Goal: Task Accomplishment & Management: Manage account settings

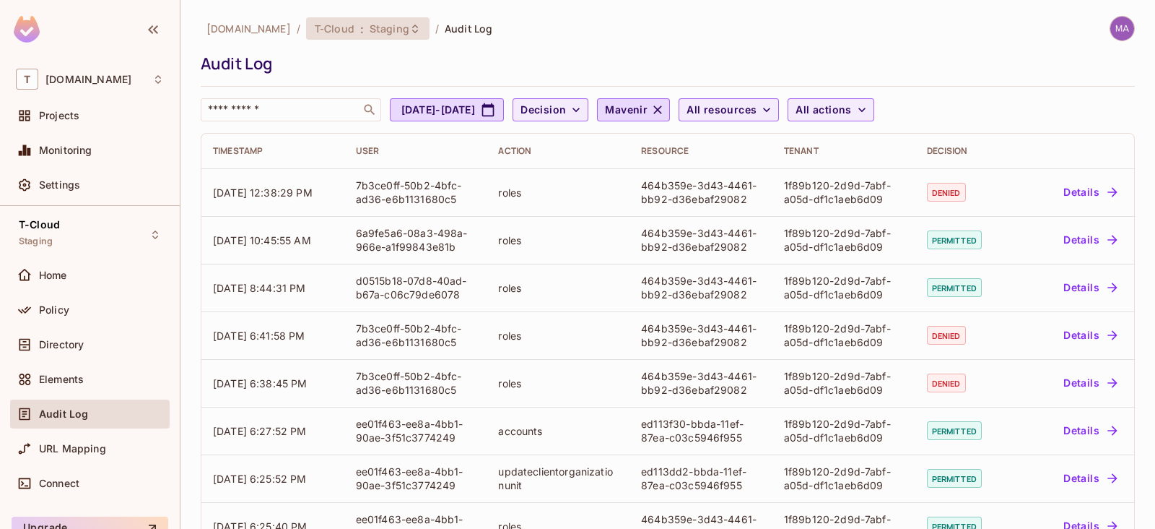
click at [409, 30] on icon at bounding box center [415, 29] width 12 height 12
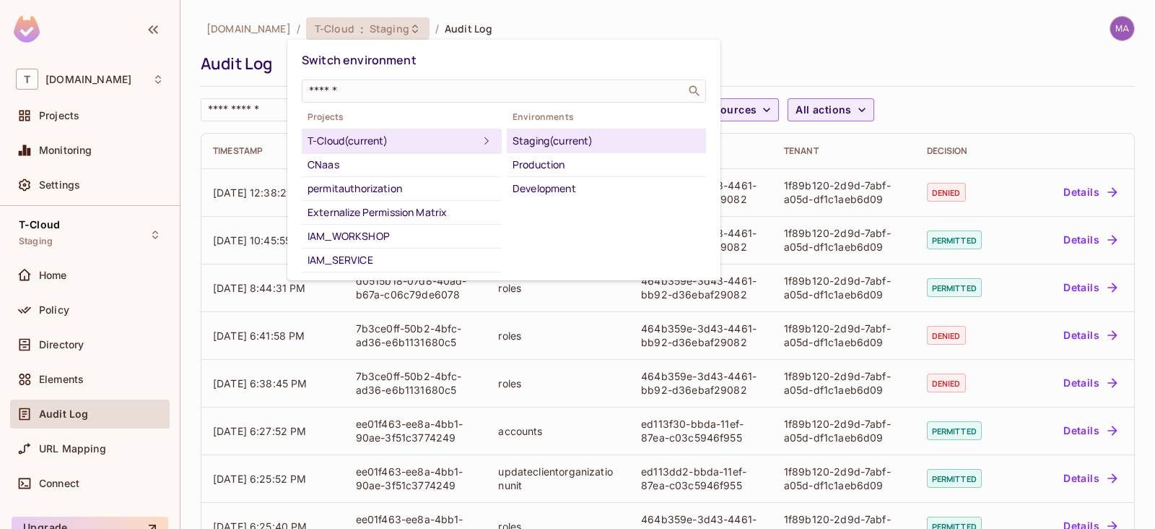
click at [389, 30] on div at bounding box center [577, 264] width 1155 height 529
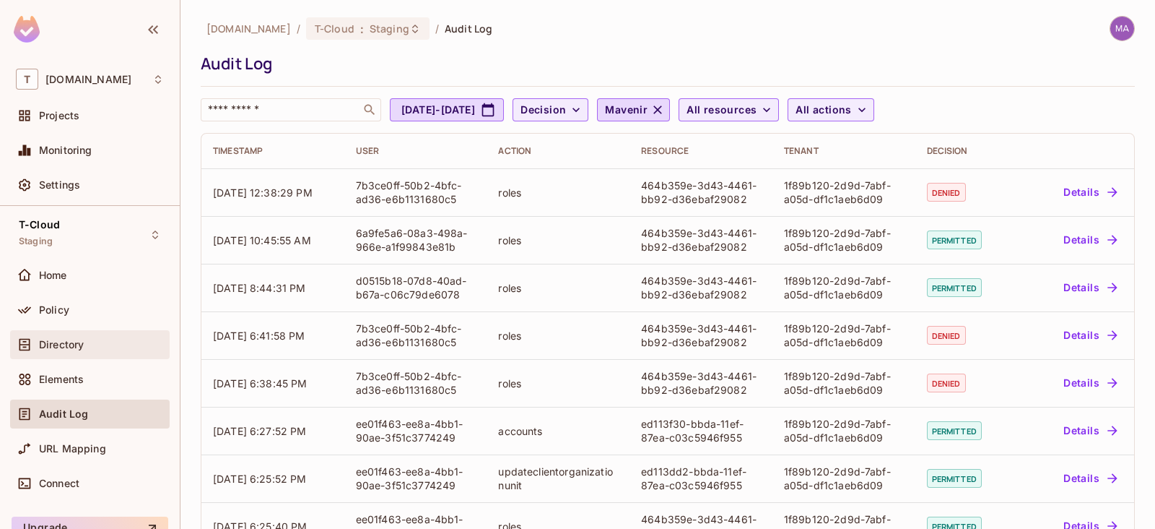
click at [64, 341] on span "Directory" at bounding box center [61, 345] width 45 height 12
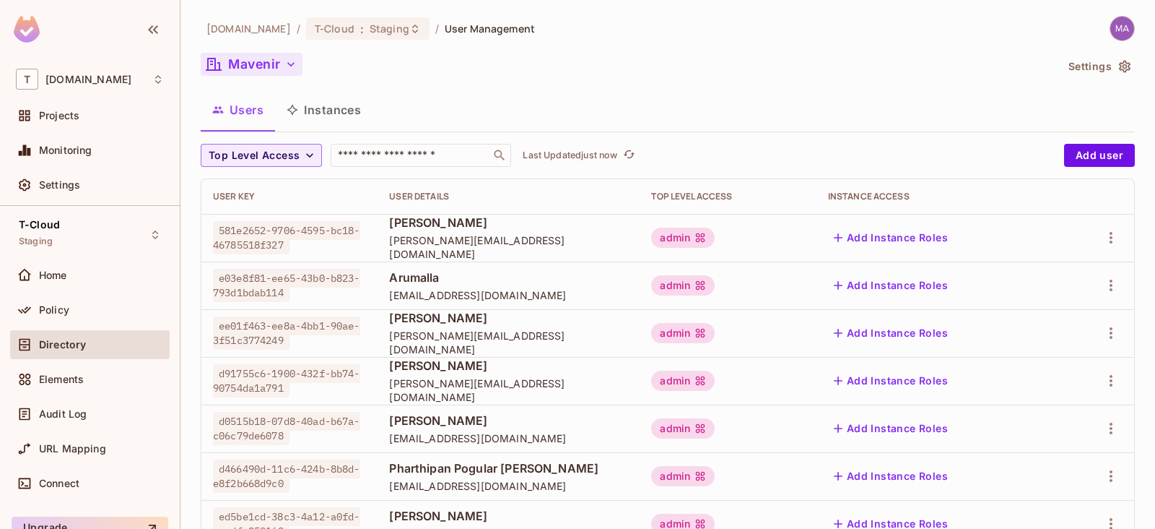
click at [286, 65] on icon "button" at bounding box center [291, 64] width 14 height 14
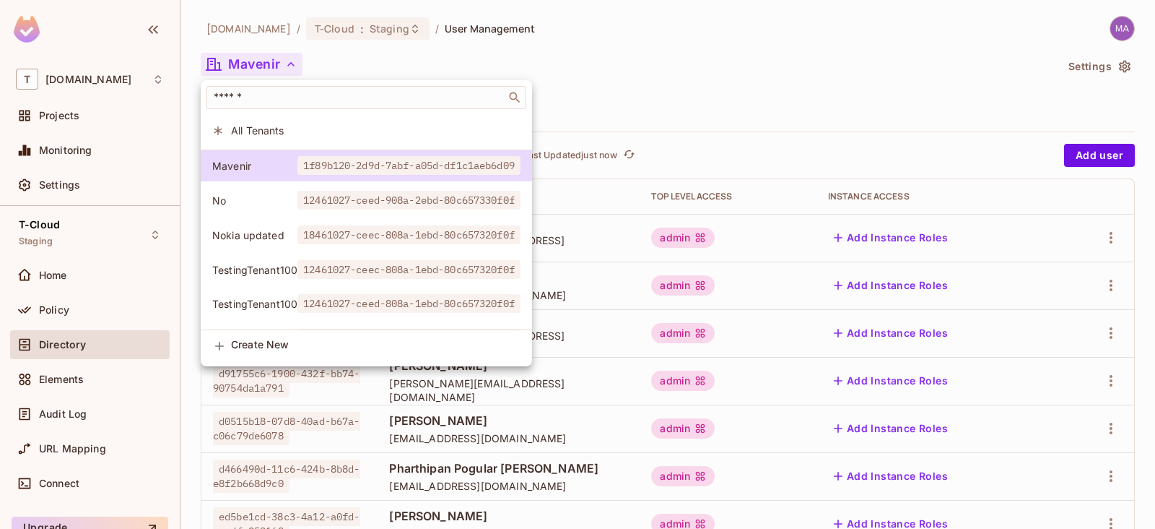
click at [713, 61] on div at bounding box center [577, 264] width 1155 height 529
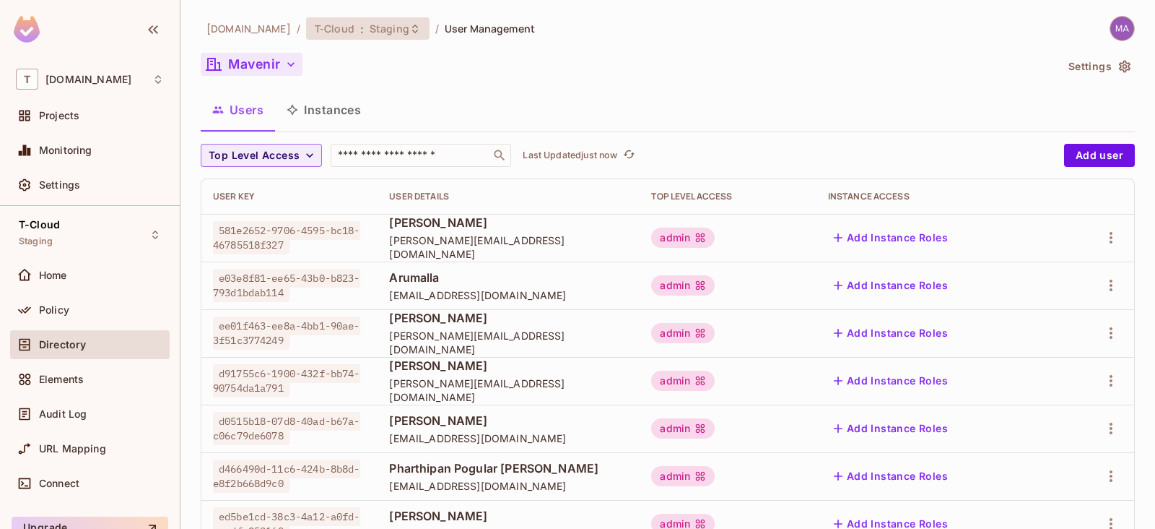
click at [324, 27] on span "T-Cloud" at bounding box center [335, 29] width 40 height 14
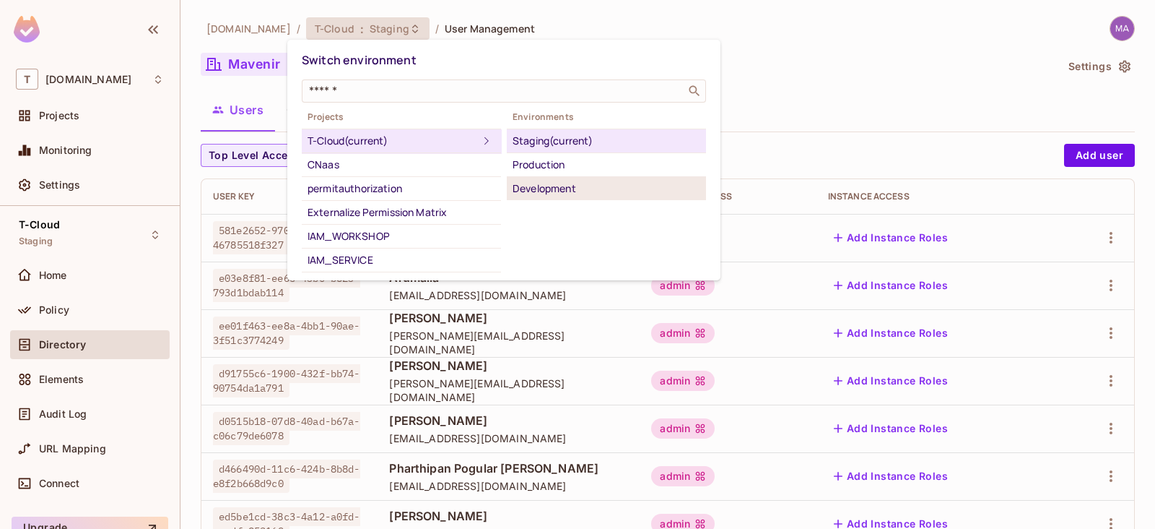
click at [554, 183] on div "Development" at bounding box center [607, 188] width 188 height 17
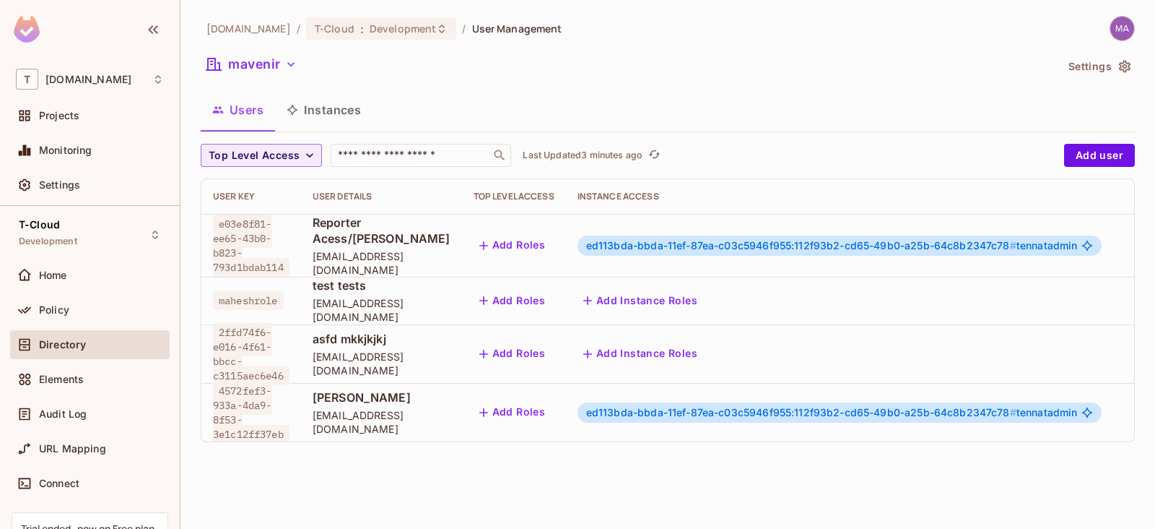
click at [242, 81] on div "[DOMAIN_NAME] / T-Cloud : Development / User Management mavenir Settings Users …" at bounding box center [668, 235] width 934 height 438
click at [260, 53] on button "mavenir" at bounding box center [252, 64] width 102 height 23
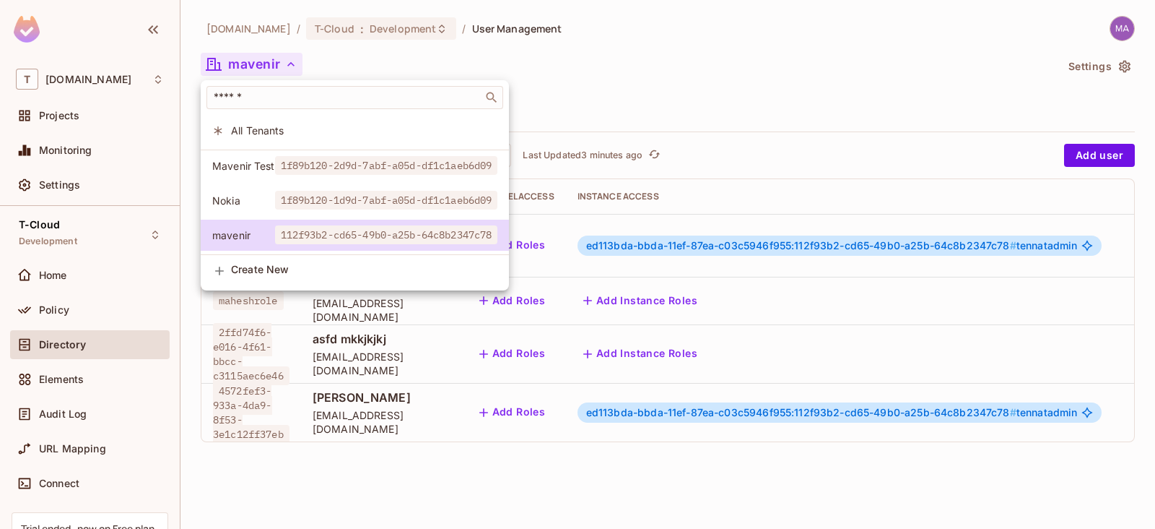
click at [652, 90] on div at bounding box center [577, 264] width 1155 height 529
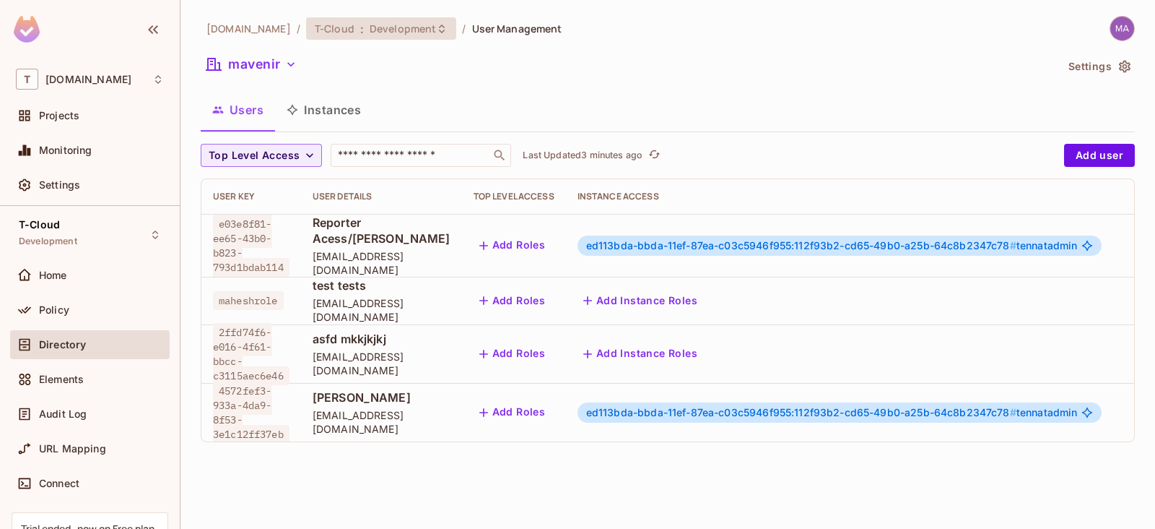
click at [370, 30] on span "Development" at bounding box center [403, 29] width 66 height 14
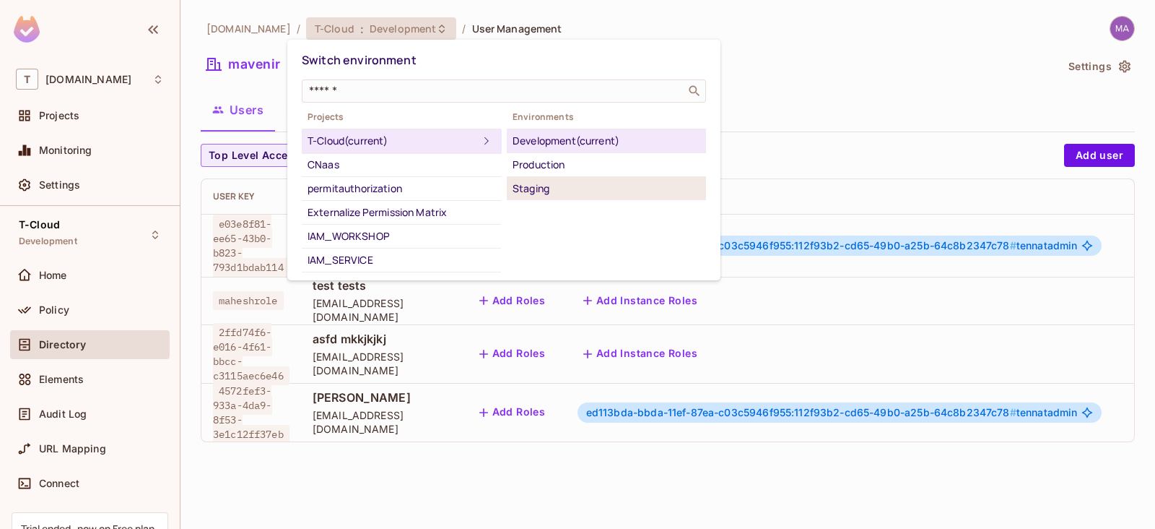
click at [553, 191] on div "Staging" at bounding box center [607, 188] width 188 height 17
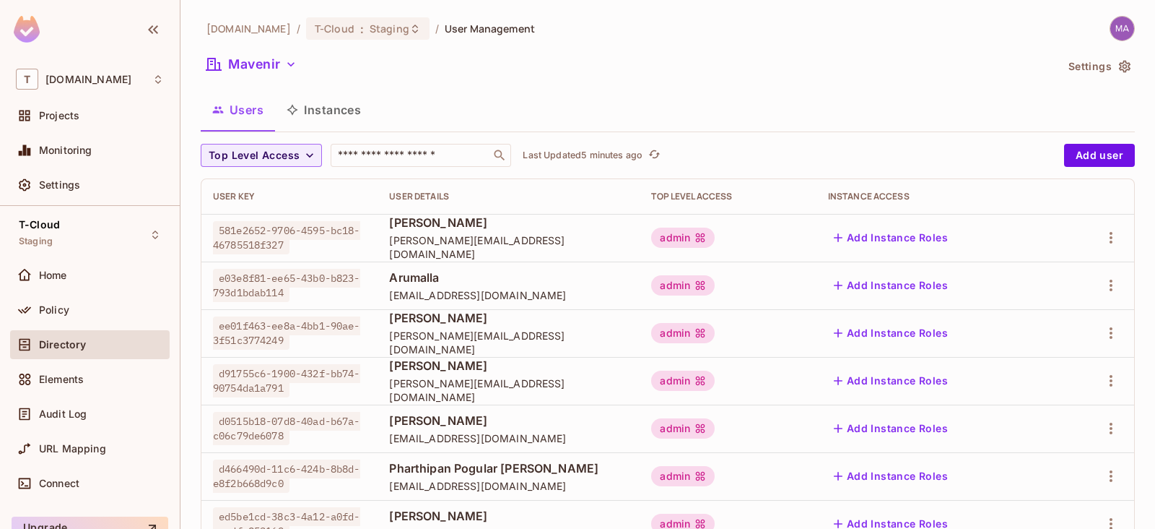
click at [280, 51] on div "[DOMAIN_NAME] / T-Cloud : Staging / User Management Mavenir Settings Users Inst…" at bounding box center [668, 407] width 934 height 782
click at [272, 73] on button "Mavenir" at bounding box center [252, 64] width 102 height 23
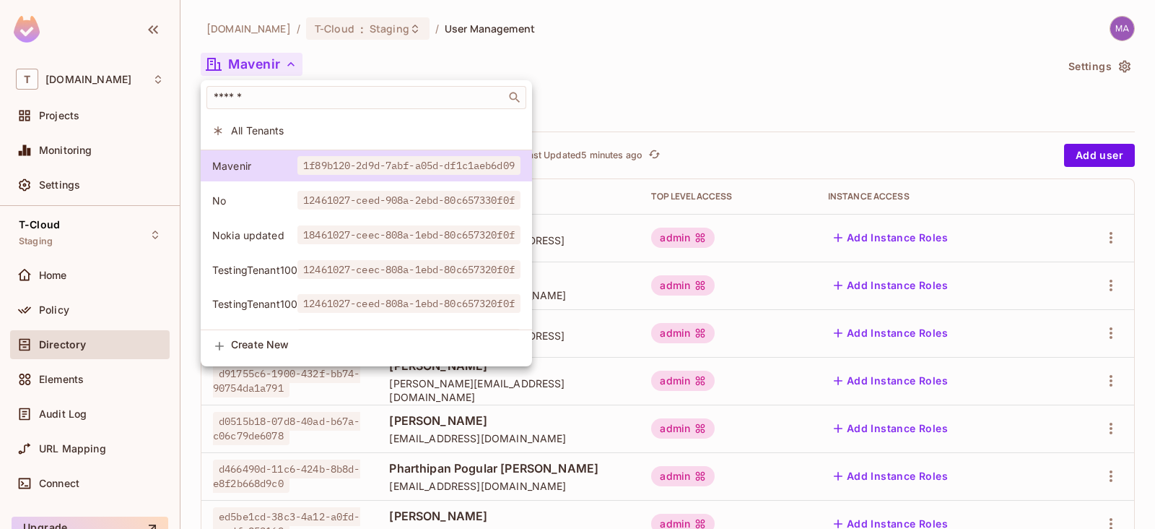
click at [651, 92] on div at bounding box center [577, 264] width 1155 height 529
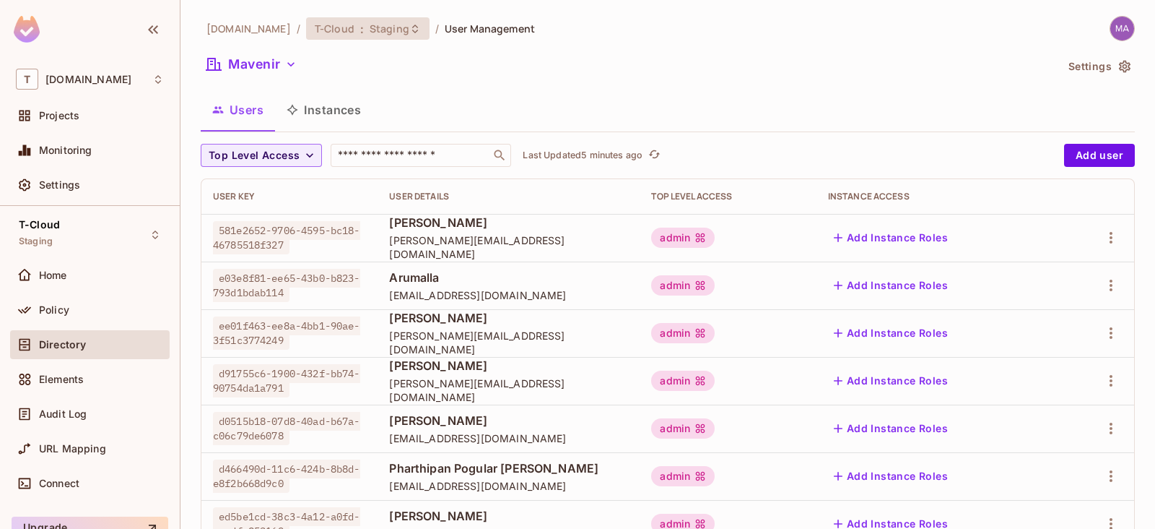
click at [370, 27] on span "Staging" at bounding box center [390, 29] width 40 height 14
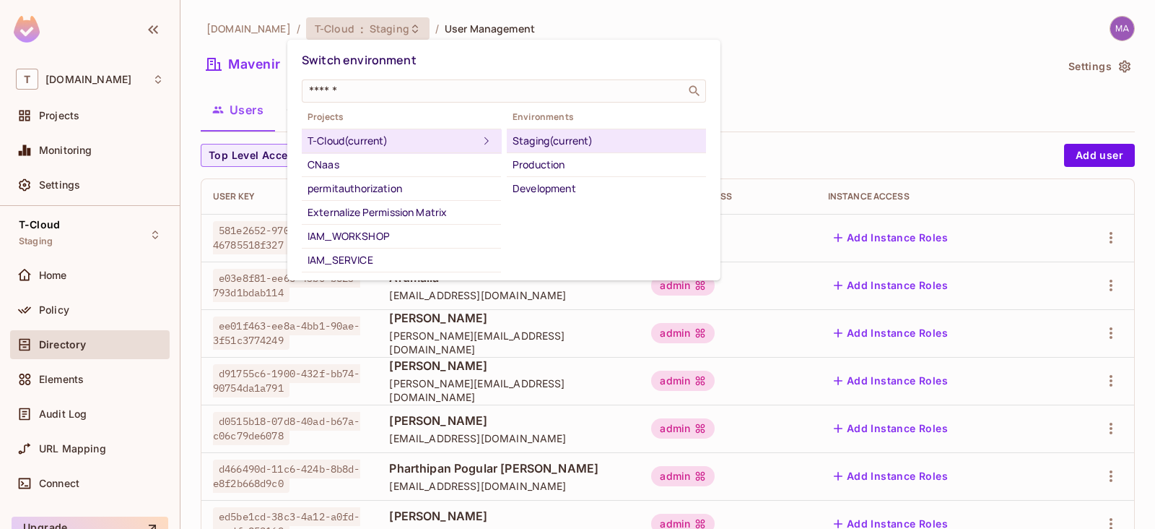
click at [598, 10] on div at bounding box center [577, 264] width 1155 height 529
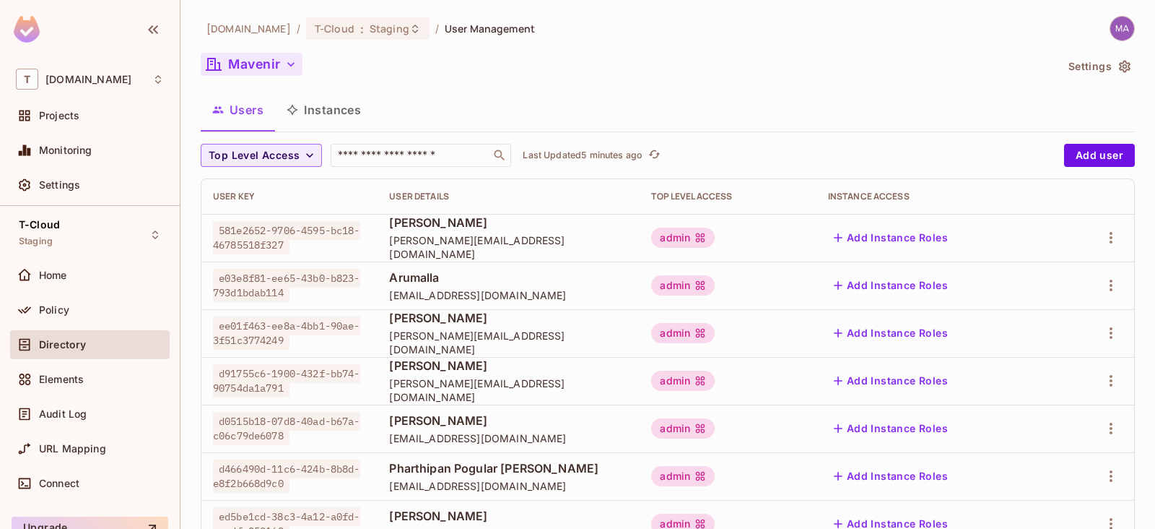
click at [284, 65] on icon "button" at bounding box center [291, 64] width 14 height 14
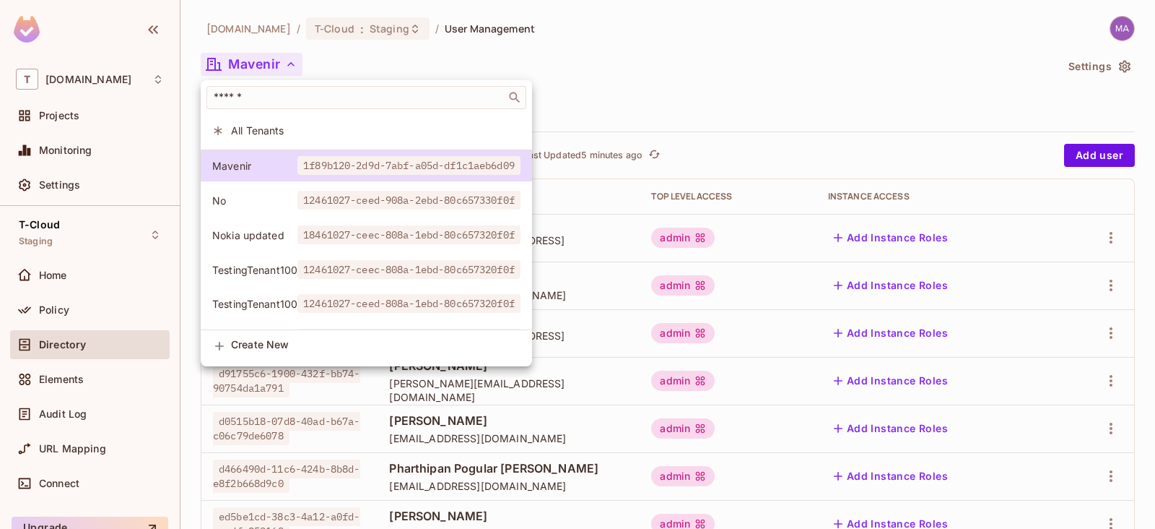
click at [836, 48] on div at bounding box center [577, 264] width 1155 height 529
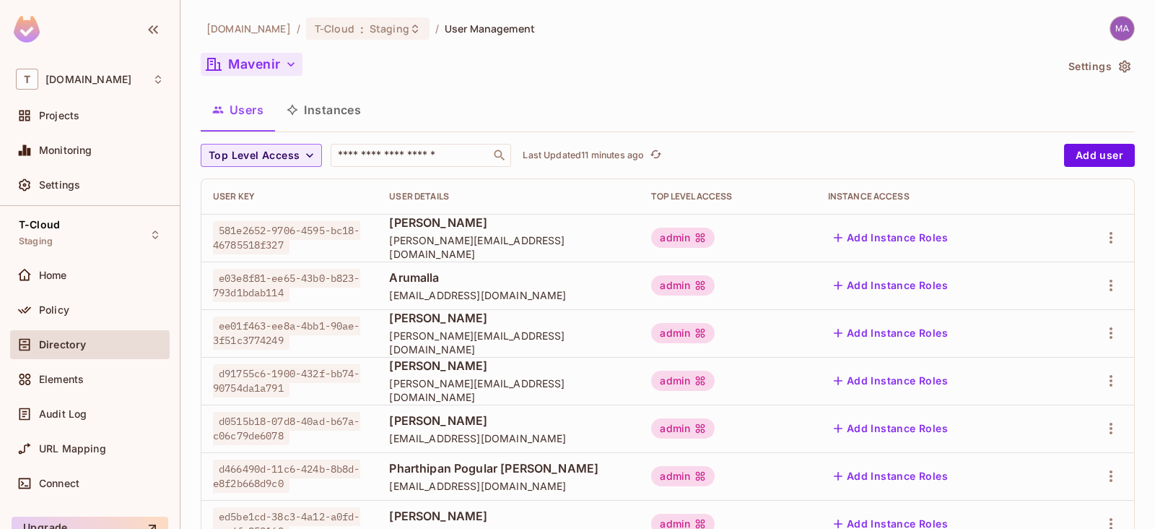
click at [311, 41] on div "[DOMAIN_NAME] / T-Cloud : Staging / User Management Mavenir Settings Users Inst…" at bounding box center [668, 407] width 934 height 782
click at [320, 32] on span "T-Cloud" at bounding box center [335, 29] width 40 height 14
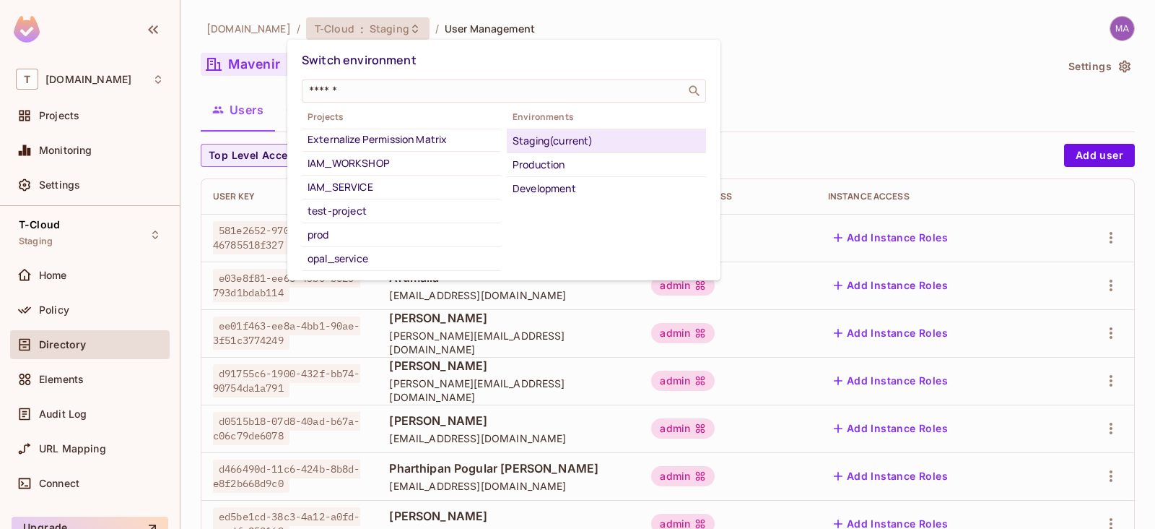
scroll to position [90, 0]
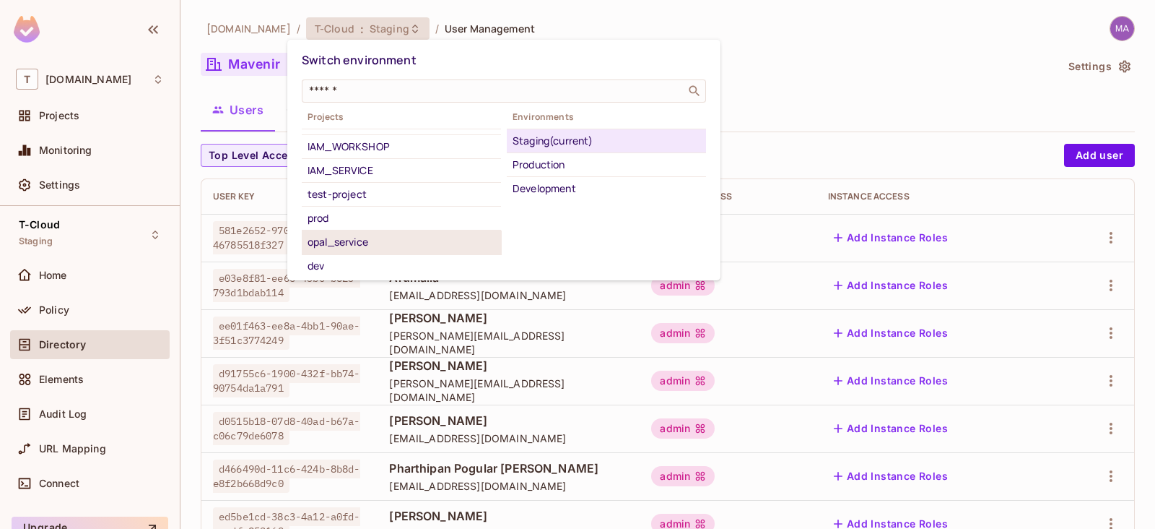
click at [375, 233] on div "opal_service" at bounding box center [402, 241] width 188 height 17
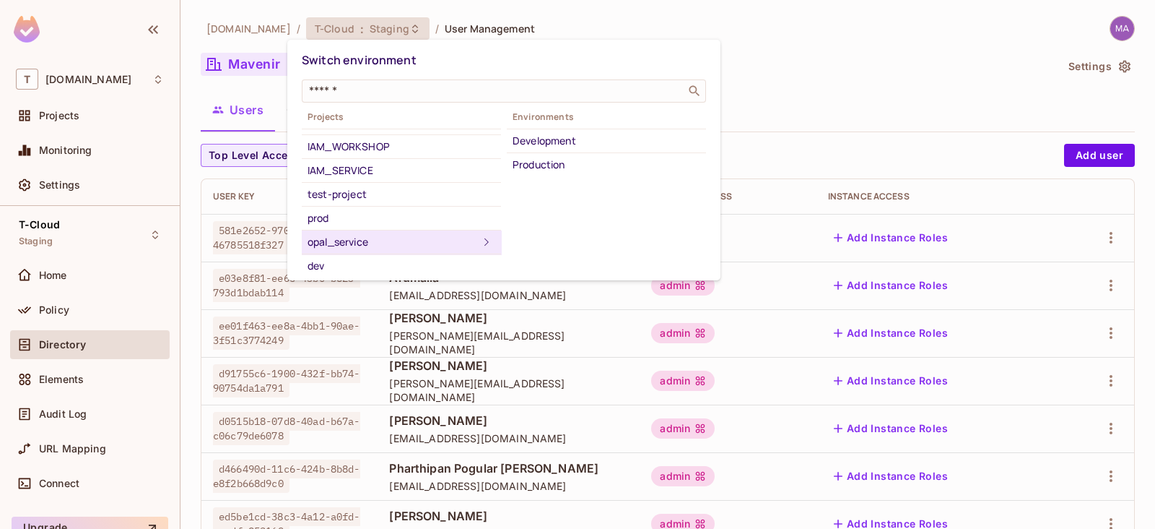
click at [571, 139] on div "Development" at bounding box center [607, 140] width 188 height 17
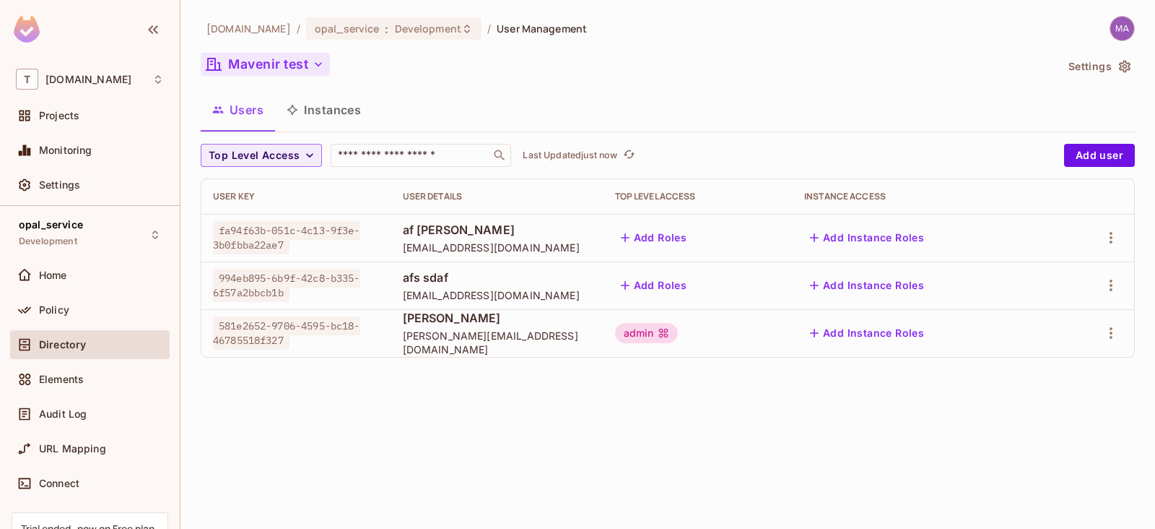
click at [284, 57] on button "Mavenir test" at bounding box center [265, 64] width 129 height 23
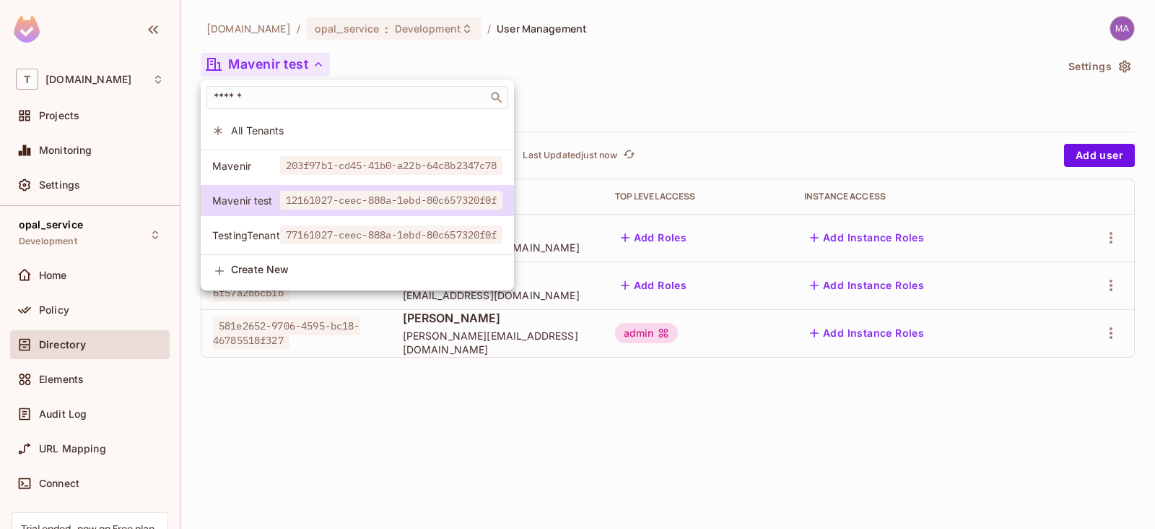
click at [284, 57] on div at bounding box center [577, 264] width 1155 height 529
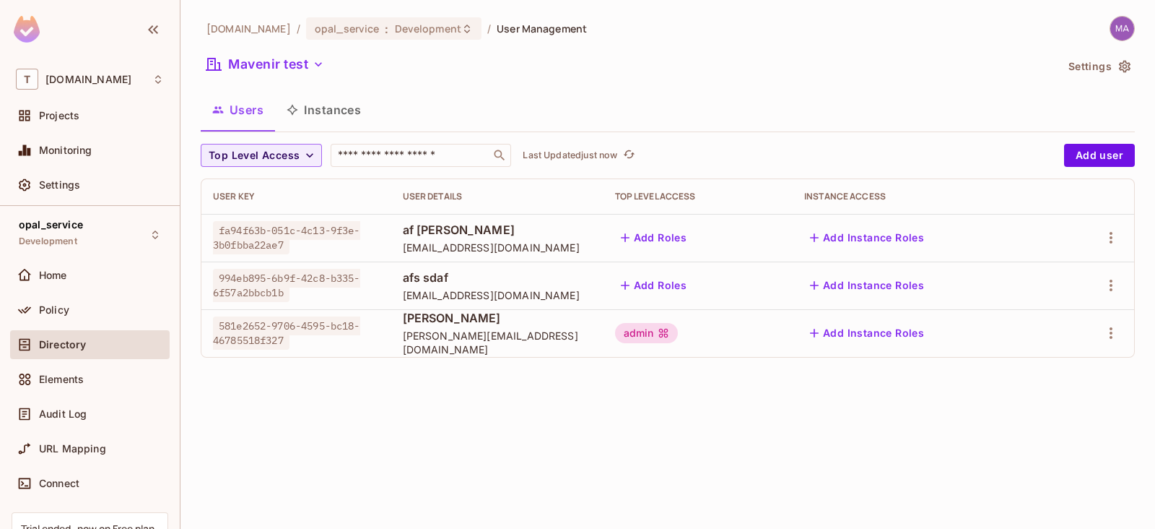
click at [693, 89] on div "[DOMAIN_NAME] / opal_service : Development / User Management Mavenir test Setti…" at bounding box center [668, 192] width 934 height 353
click at [43, 313] on span "Policy" at bounding box center [54, 310] width 30 height 12
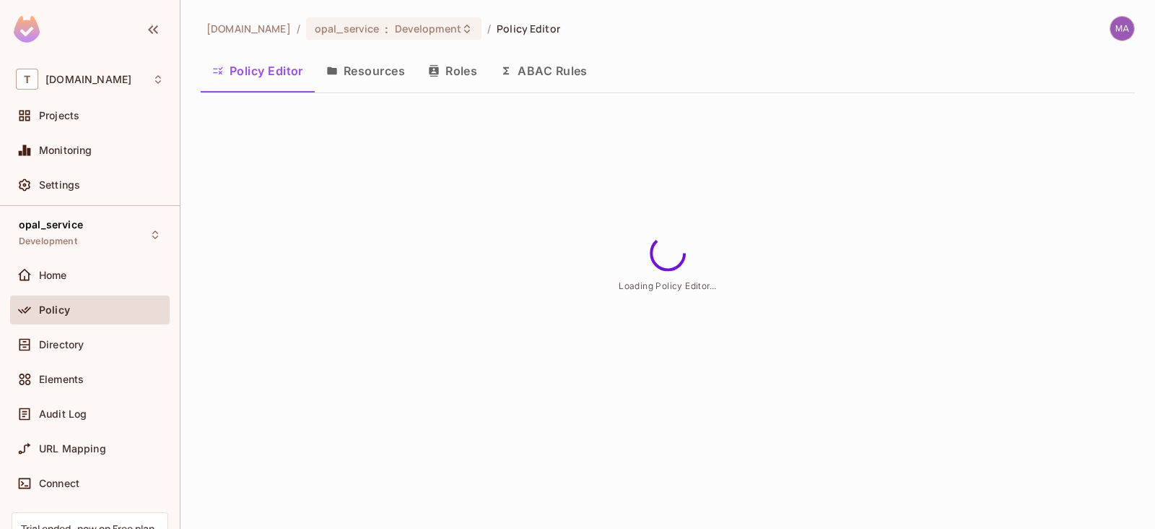
click at [379, 75] on button "Resources" at bounding box center [366, 71] width 102 height 36
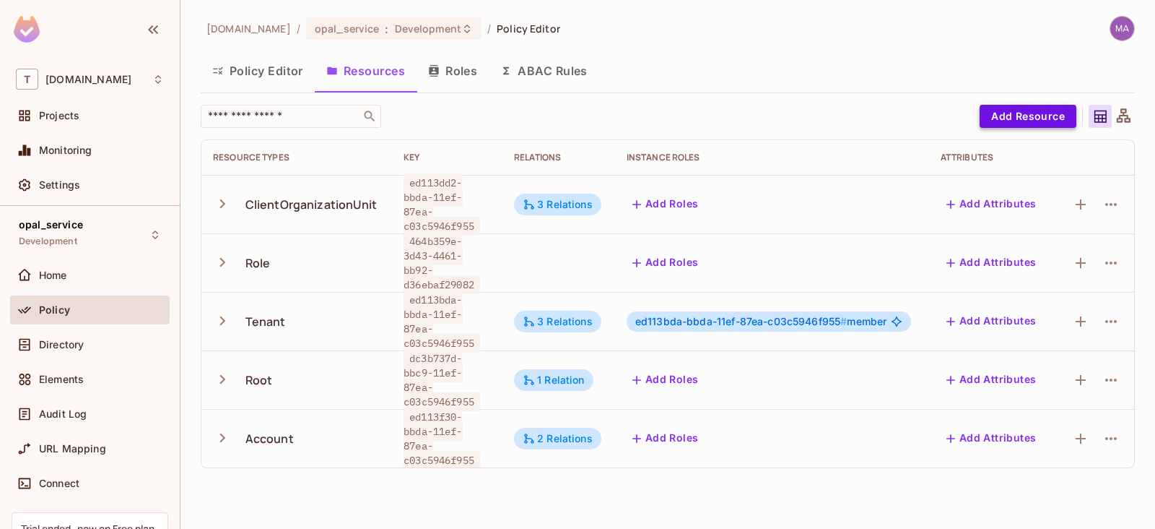
click at [1032, 113] on button "Add Resource" at bounding box center [1028, 116] width 97 height 23
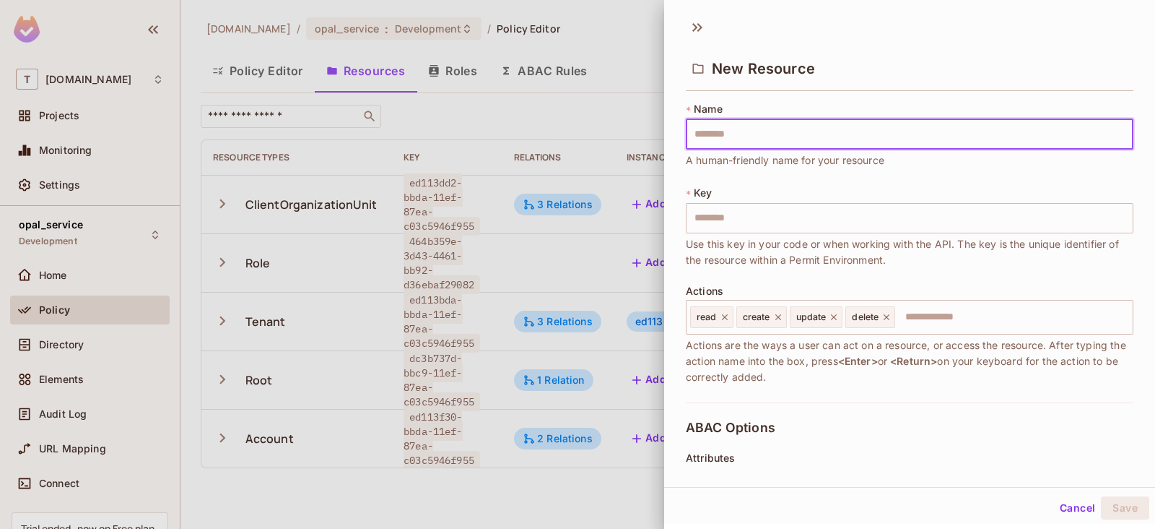
type input "*"
type input "**"
type input "***"
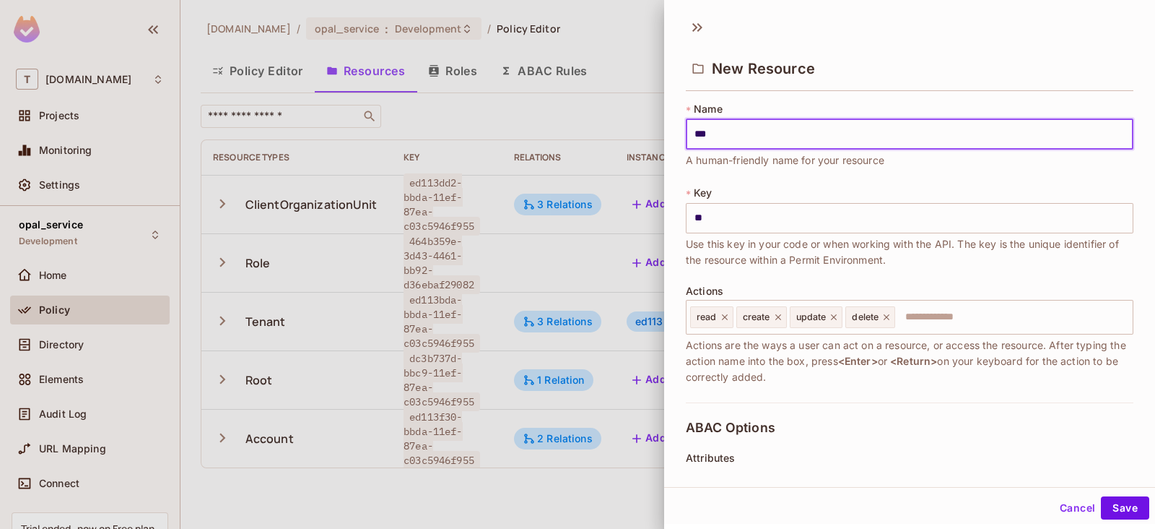
type input "***"
type input "****"
type input "*****"
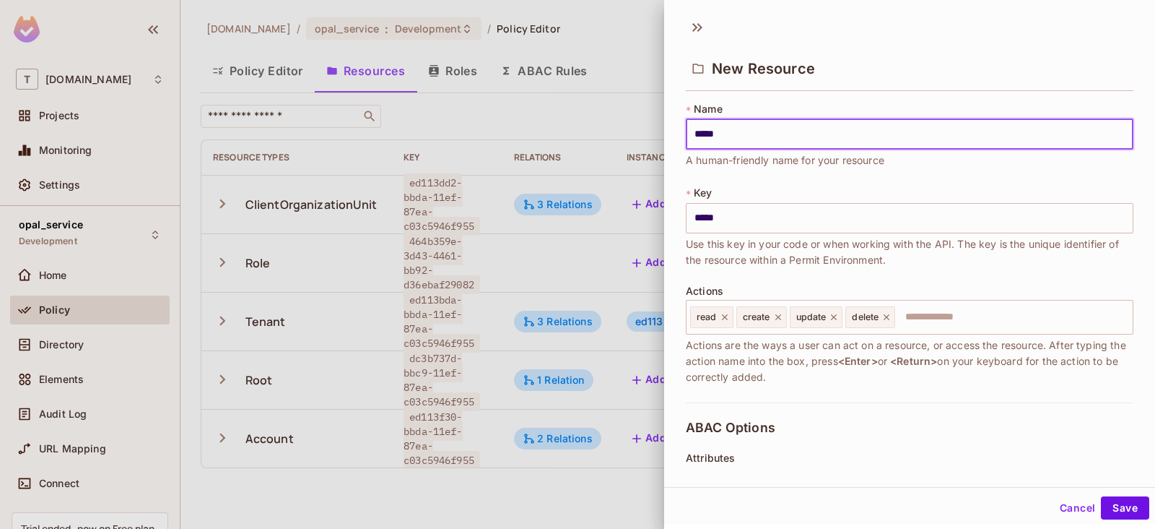
type input "*****"
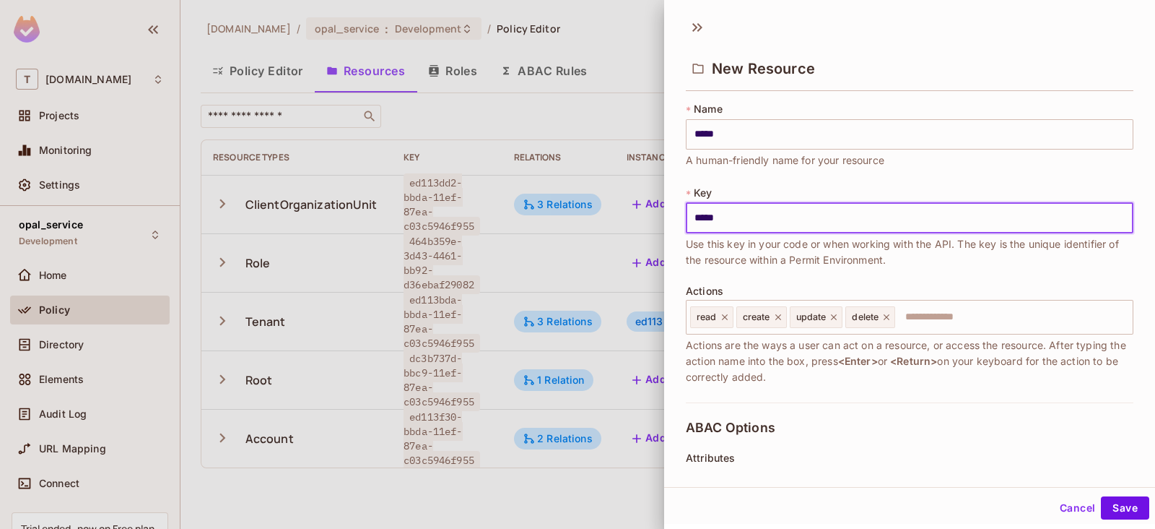
paste input "**********"
type input "**********"
drag, startPoint x: 920, startPoint y: 214, endPoint x: 583, endPoint y: 213, distance: 336.5
click at [584, 213] on div "**********" at bounding box center [577, 264] width 1155 height 529
click at [1115, 516] on button "Save" at bounding box center [1125, 507] width 48 height 23
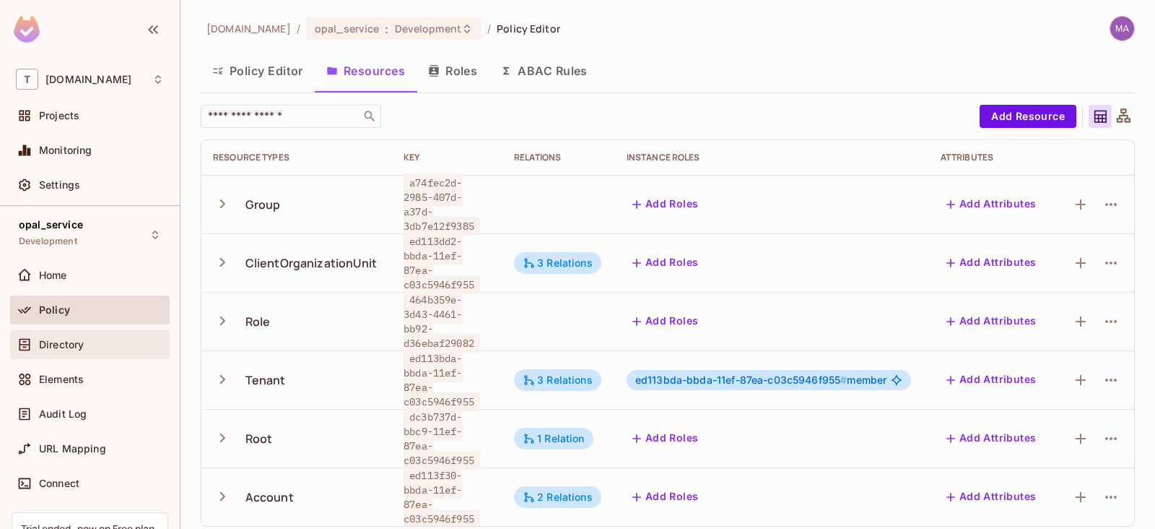
click at [44, 343] on span "Directory" at bounding box center [61, 345] width 45 height 12
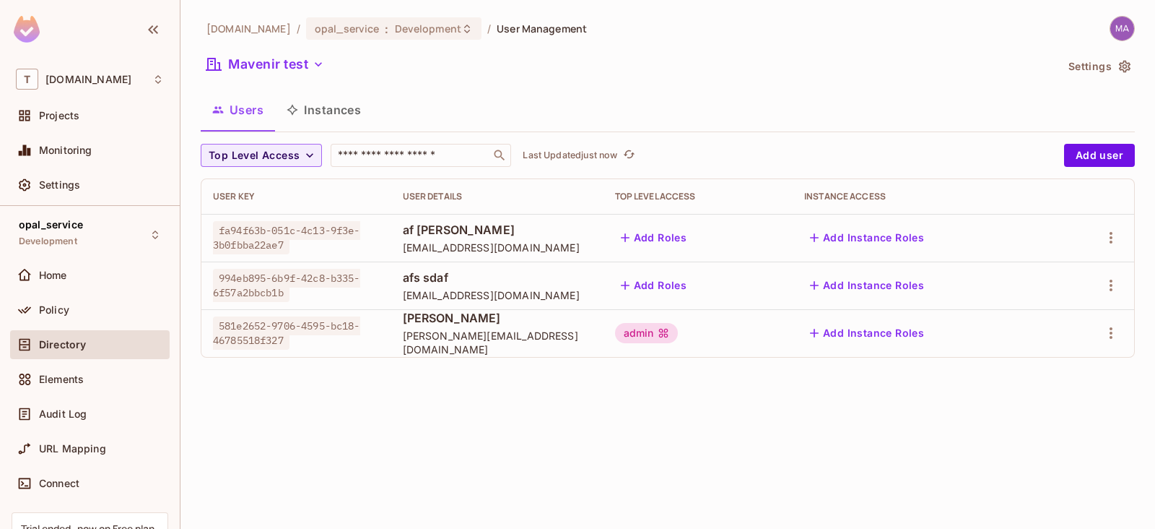
click at [277, 247] on span "fa94f63b-051c-4c13-9f3e-3b0fbba22ae7" at bounding box center [286, 237] width 147 height 33
drag, startPoint x: 295, startPoint y: 243, endPoint x: 219, endPoint y: 229, distance: 77.9
click at [219, 229] on div "fa94f63b-051c-4c13-9f3e-3b0fbba22ae7" at bounding box center [296, 237] width 167 height 29
click at [259, 240] on span "fa94f63b-051c-4c13-9f3e-3b0fbba22ae7" at bounding box center [286, 237] width 147 height 33
click at [286, 251] on span "fa94f63b-051c-4c13-9f3e-3b0fbba22ae7" at bounding box center [286, 237] width 147 height 33
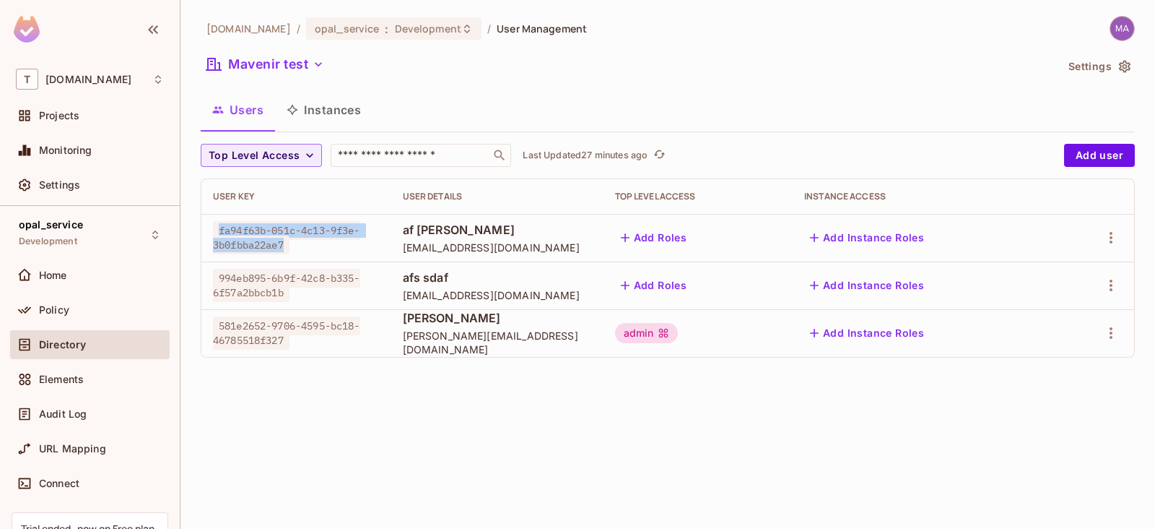
click at [298, 240] on div "fa94f63b-051c-4c13-9f3e-3b0fbba22ae7" at bounding box center [296, 237] width 167 height 29
click at [316, 63] on icon "button" at bounding box center [318, 64] width 7 height 4
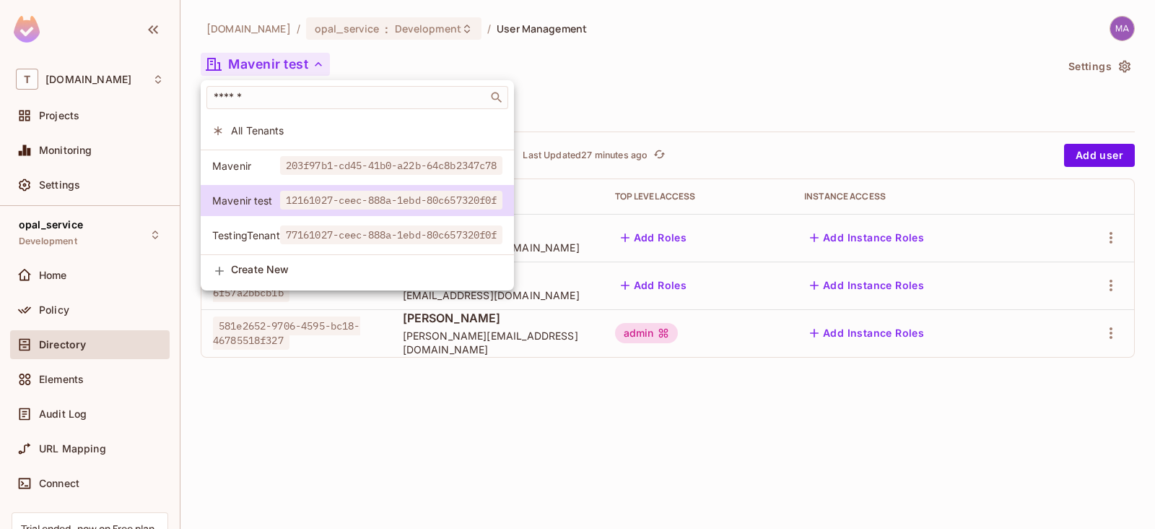
click at [630, 103] on div at bounding box center [577, 264] width 1155 height 529
